Goal: Find specific page/section: Locate a particular part of the current website

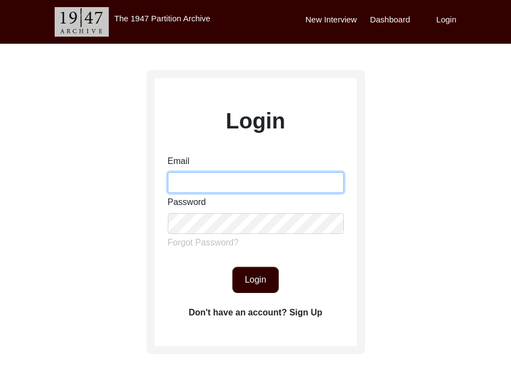
click at [210, 185] on input "Email" at bounding box center [256, 182] width 176 height 21
type input "[EMAIL_ADDRESS][DOMAIN_NAME]"
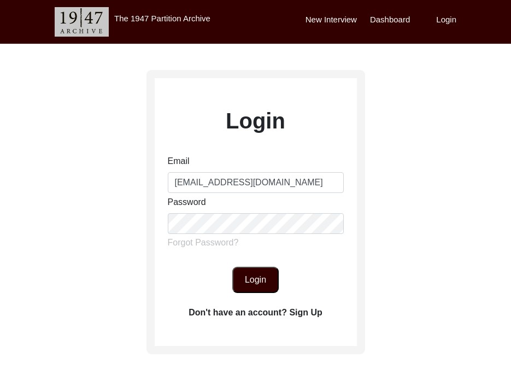
click at [253, 284] on button "Login" at bounding box center [255, 279] width 46 height 26
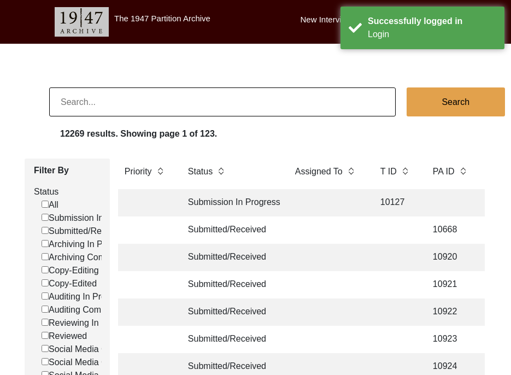
click at [150, 99] on input at bounding box center [222, 101] width 346 height 29
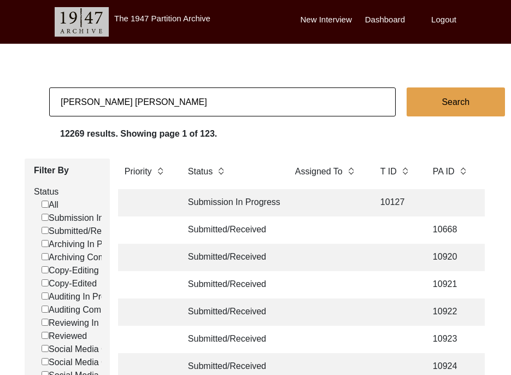
type input "[PERSON_NAME] [PERSON_NAME]"
checkbox input "false"
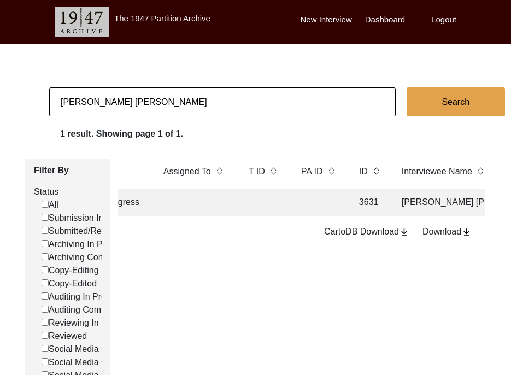
scroll to position [0, 158]
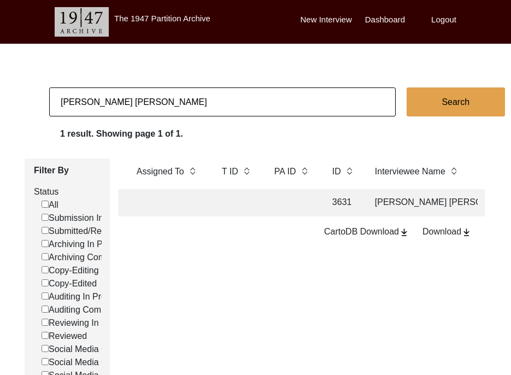
click at [284, 201] on td at bounding box center [292, 202] width 49 height 27
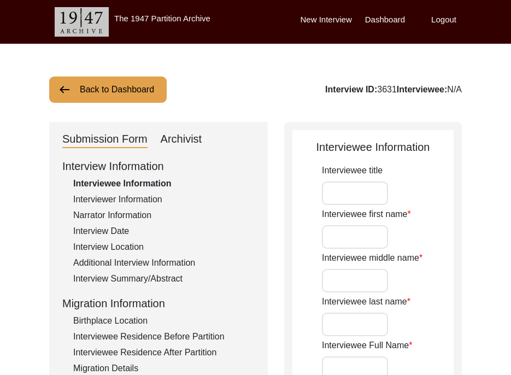
type input "[PERSON_NAME] [PERSON_NAME]"
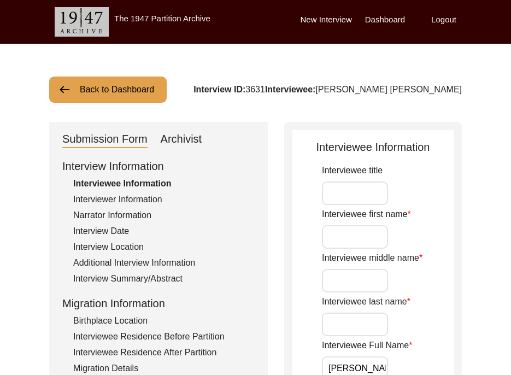
drag, startPoint x: 316, startPoint y: 90, endPoint x: 300, endPoint y: 90, distance: 15.3
click at [300, 90] on div "Interview ID: 3631 Interviewee: [PERSON_NAME] [PERSON_NAME]" at bounding box center [327, 89] width 268 height 13
copy div "3631"
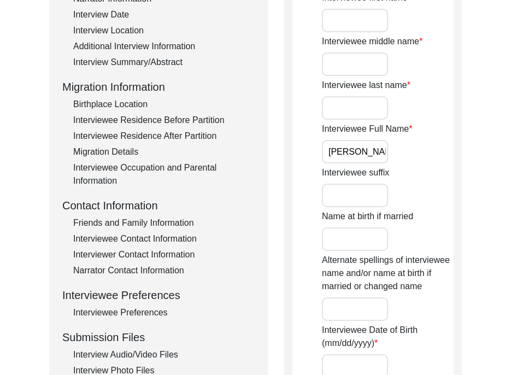
scroll to position [279, 0]
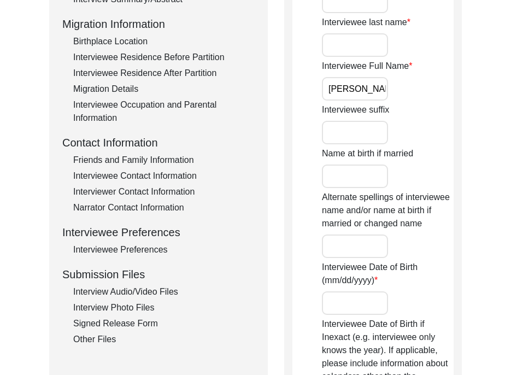
click at [143, 300] on div "Interview Information Interviewee Information Interviewer Information Narrator …" at bounding box center [158, 112] width 192 height 467
click at [141, 296] on div "Interview Audio/Video Files" at bounding box center [163, 291] width 181 height 13
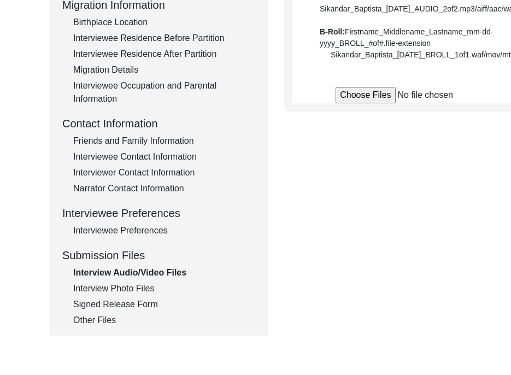
scroll to position [301, 0]
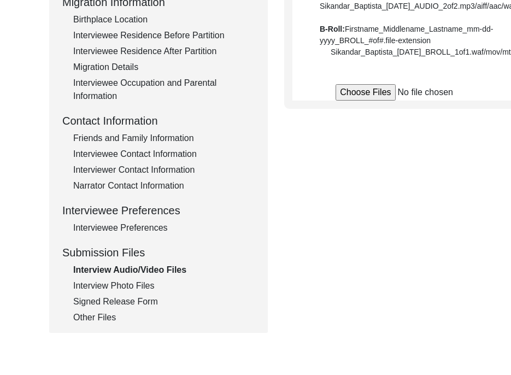
click at [151, 286] on div "Interview Photo Files" at bounding box center [163, 285] width 181 height 13
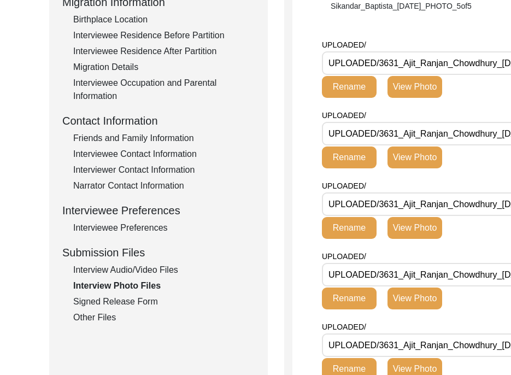
click at [118, 269] on div "Interview Audio/Video Files" at bounding box center [163, 269] width 181 height 13
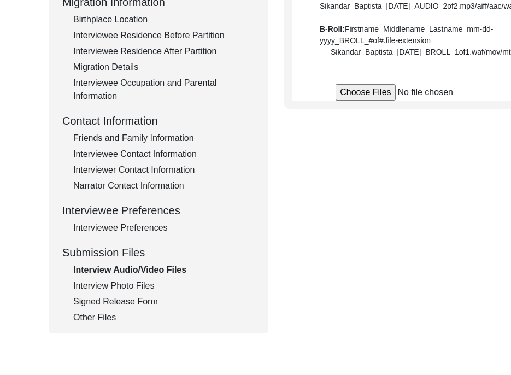
click at [102, 323] on div "Other Files" at bounding box center [163, 317] width 181 height 13
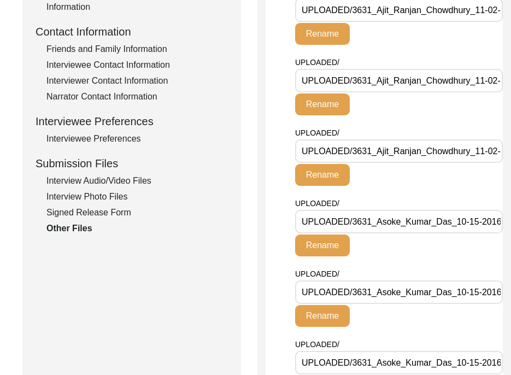
scroll to position [376, 27]
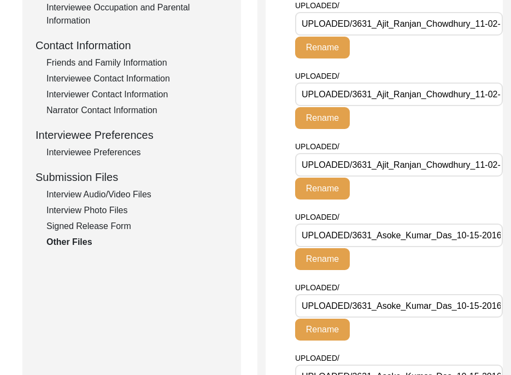
drag, startPoint x: 470, startPoint y: 163, endPoint x: 378, endPoint y: 162, distance: 91.2
click at [378, 162] on input "UPLOADED/3631_Ajit_Ranjan_Chowdhury_11-02-2017_4of4.mp4" at bounding box center [398, 164] width 207 height 23
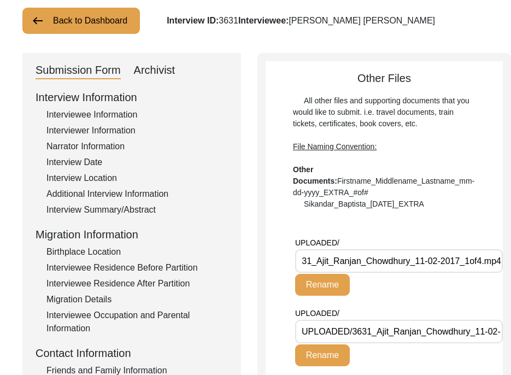
scroll to position [0, 27]
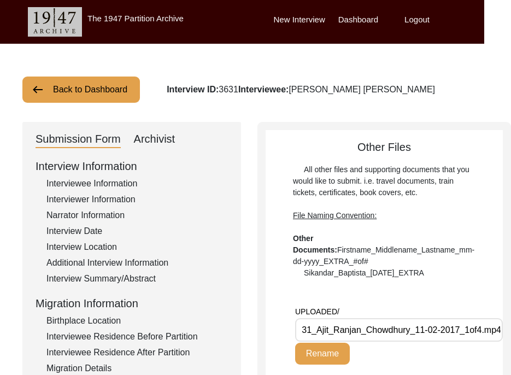
click at [104, 88] on button "Back to Dashboard" at bounding box center [80, 89] width 117 height 26
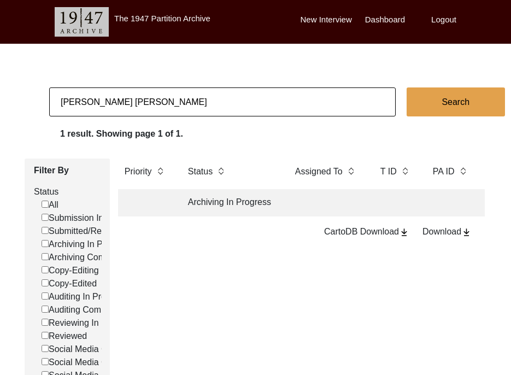
click at [443, 20] on label "Logout" at bounding box center [443, 20] width 25 height 13
